Goal: Task Accomplishment & Management: Use online tool/utility

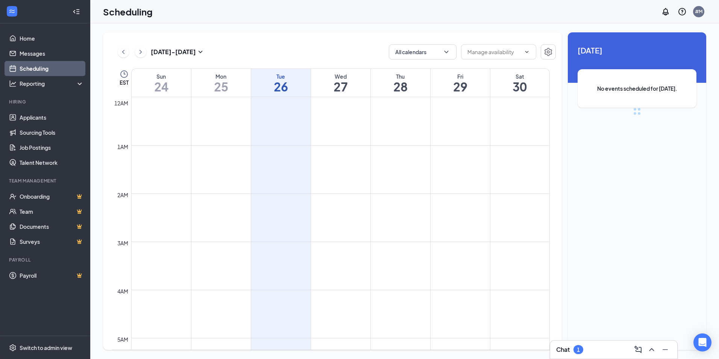
scroll to position [369, 0]
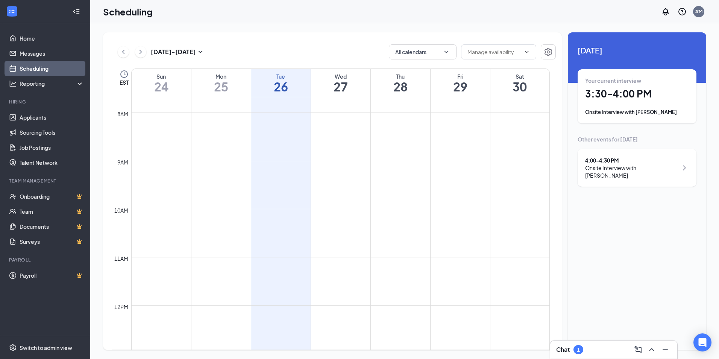
click at [675, 163] on div "4:00 - 4:30 PM Onsite Interview with [PERSON_NAME]" at bounding box center [637, 167] width 104 height 23
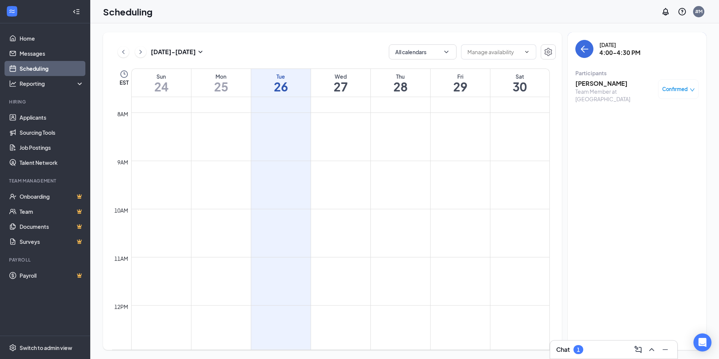
click at [601, 84] on h3 "[PERSON_NAME]" at bounding box center [614, 83] width 79 height 8
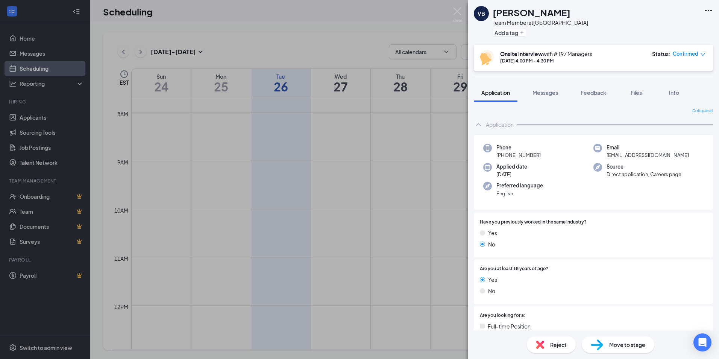
click at [708, 11] on icon "Ellipses" at bounding box center [708, 11] width 7 height 2
click at [655, 30] on link "View full application" at bounding box center [667, 28] width 81 height 8
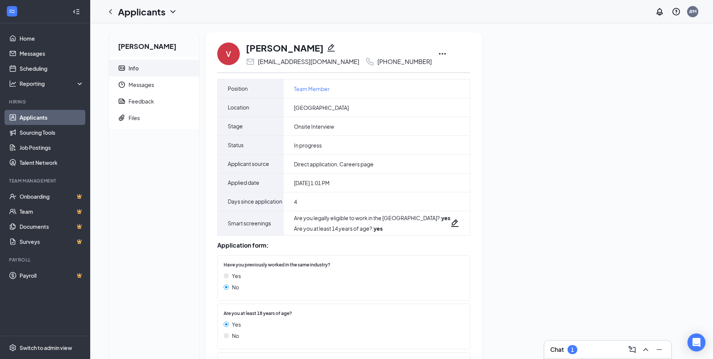
click at [438, 52] on icon "Ellipses" at bounding box center [442, 53] width 9 height 9
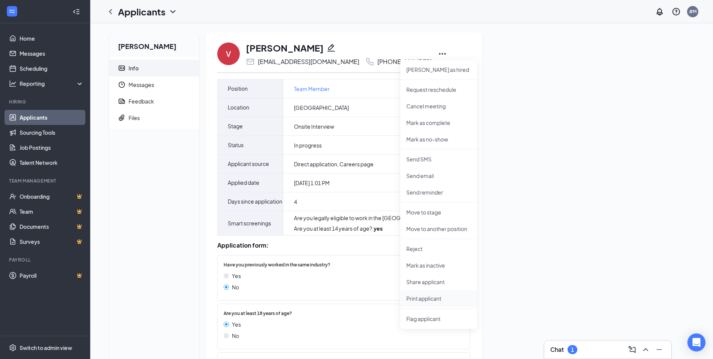
click at [436, 301] on p "Print applicant" at bounding box center [438, 298] width 65 height 8
